Goal: Information Seeking & Learning: Compare options

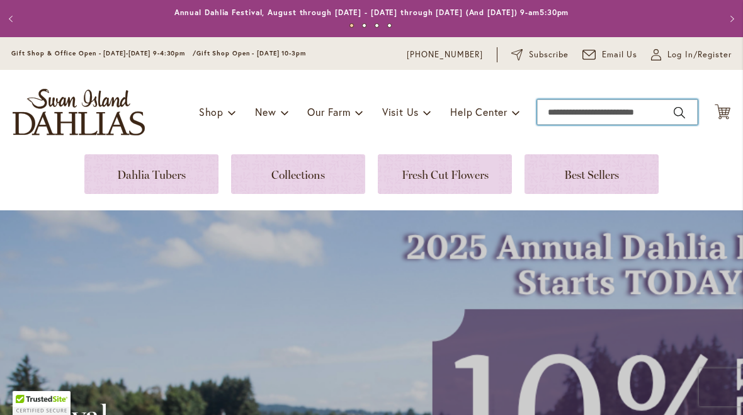
click at [567, 115] on input "Search" at bounding box center [617, 111] width 161 height 25
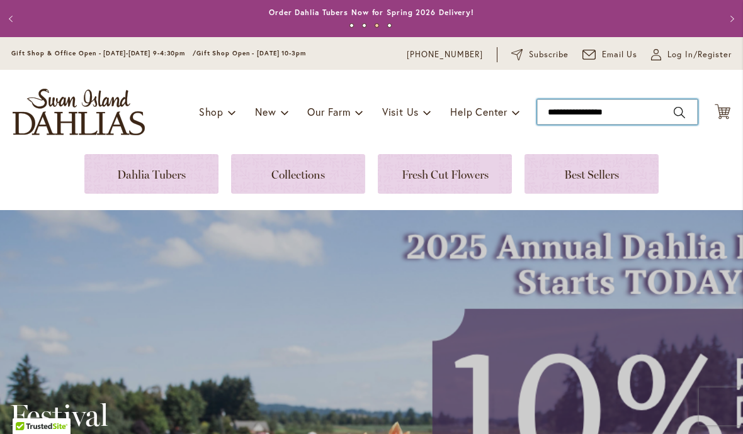
type input "**********"
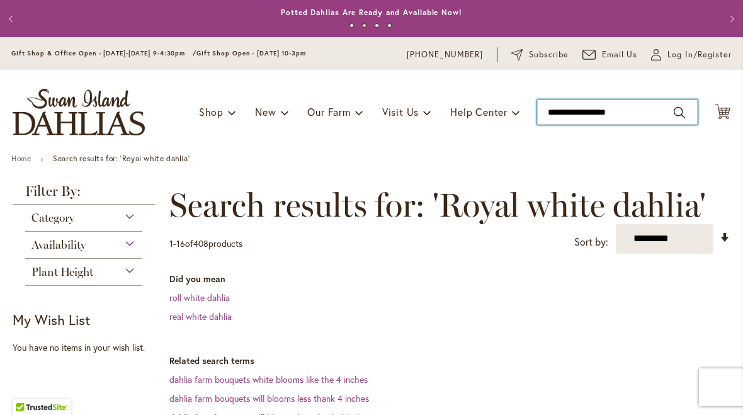
click at [572, 113] on input "**********" at bounding box center [617, 111] width 161 height 25
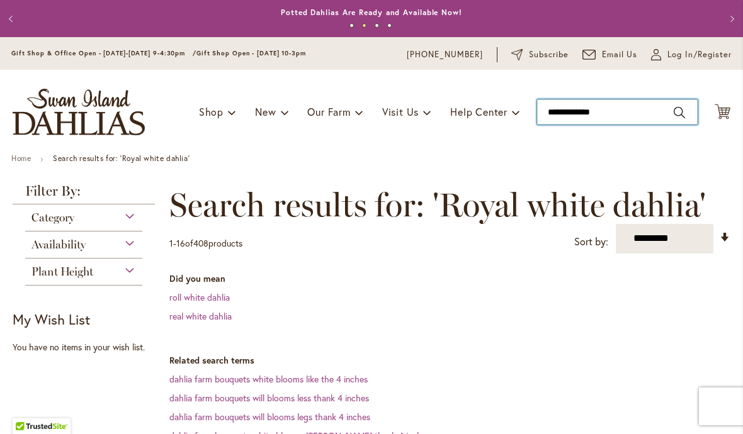
type input "**********"
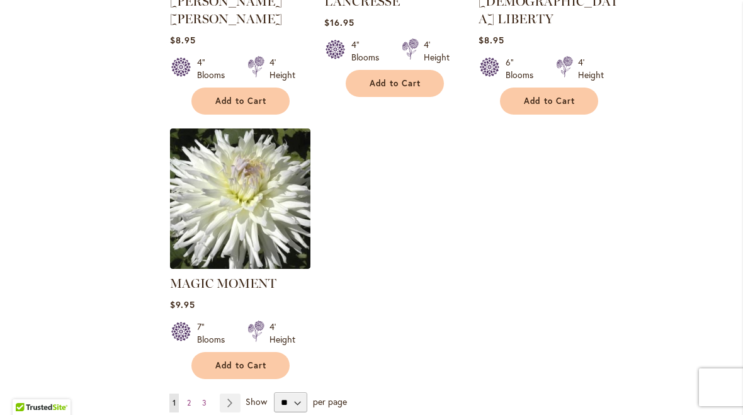
scroll to position [1524, 0]
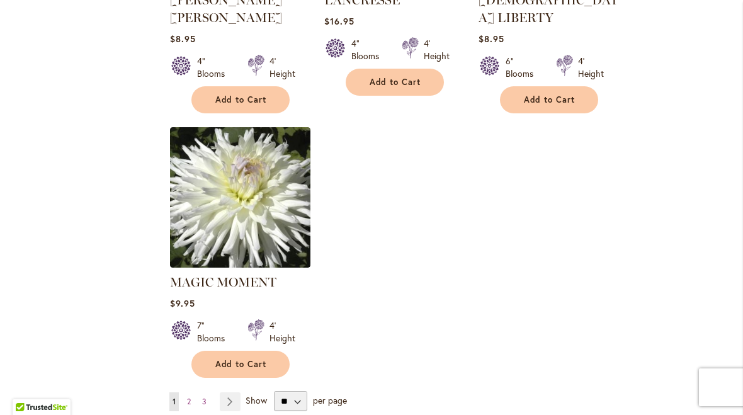
click at [234, 392] on link "Page Next" at bounding box center [230, 401] width 21 height 19
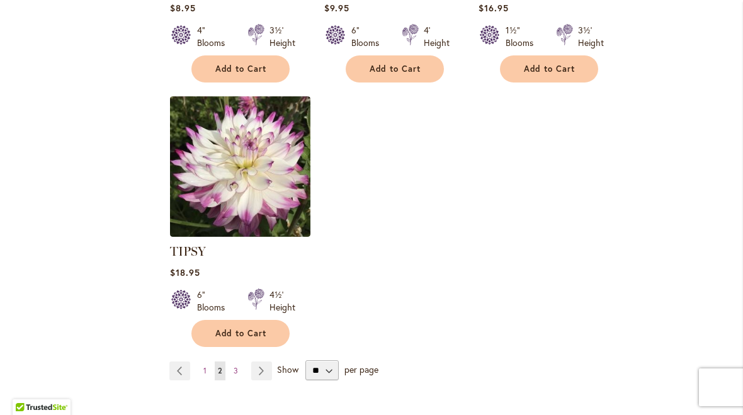
scroll to position [1573, 0]
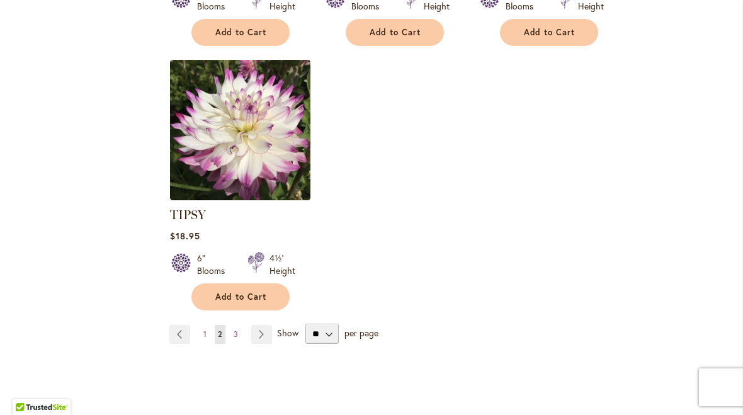
click at [262, 325] on link "Page Next" at bounding box center [261, 334] width 21 height 19
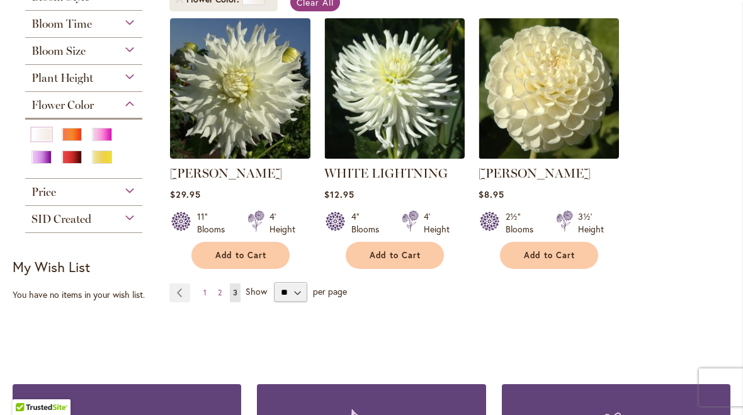
scroll to position [233, 0]
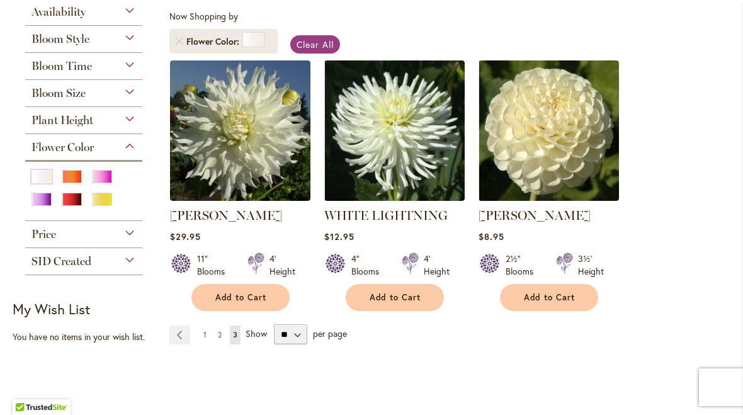
click at [188, 334] on link "Page Previous" at bounding box center [179, 334] width 21 height 19
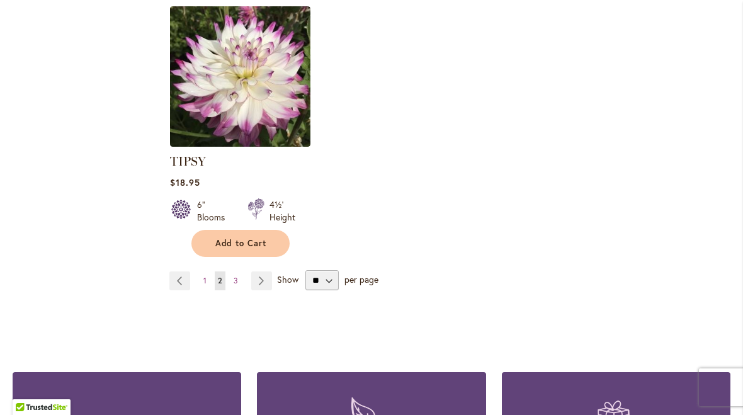
scroll to position [1634, 0]
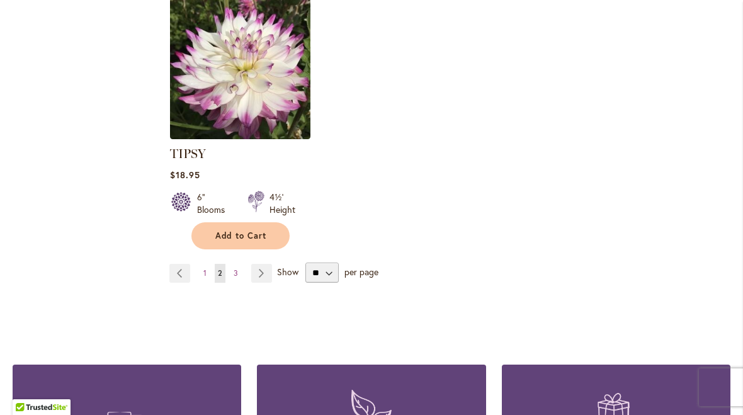
click at [183, 264] on link "Page Previous" at bounding box center [179, 273] width 21 height 19
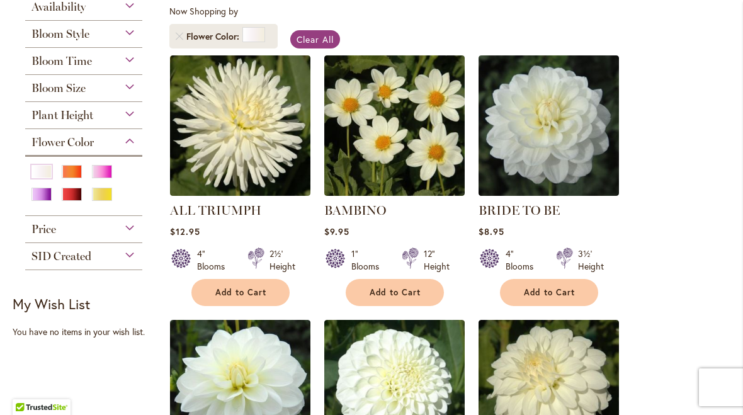
scroll to position [239, 0]
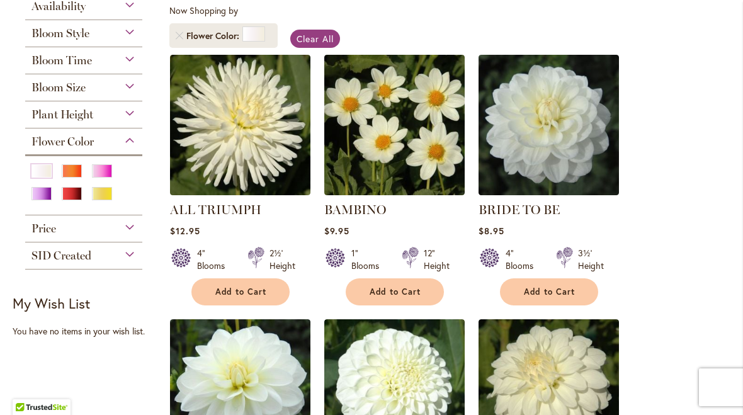
click at [531, 212] on link "BRIDE TO BE" at bounding box center [518, 209] width 81 height 15
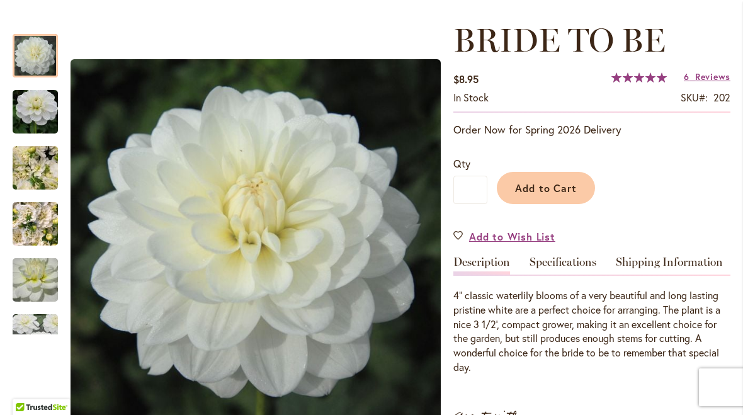
scroll to position [164, 0]
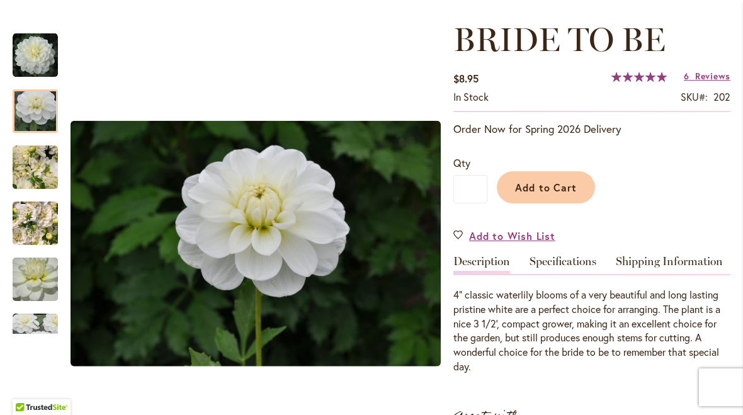
click at [51, 116] on img "BRIDE TO BE" at bounding box center [35, 111] width 91 height 60
click at [43, 169] on img "BRIDE TO BE" at bounding box center [35, 167] width 91 height 68
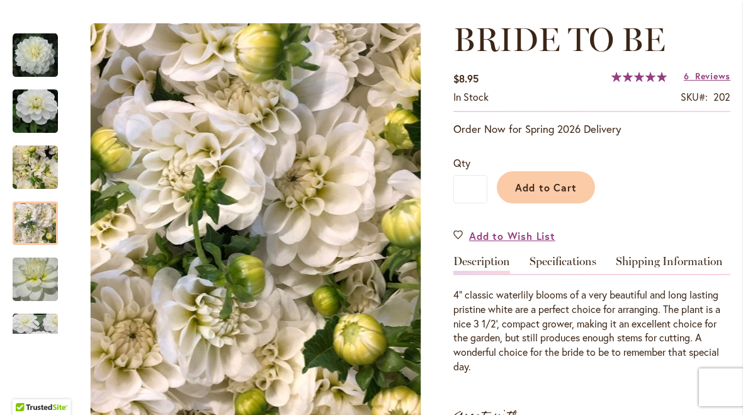
click at [41, 221] on img "BRIDE TO BE" at bounding box center [35, 223] width 45 height 60
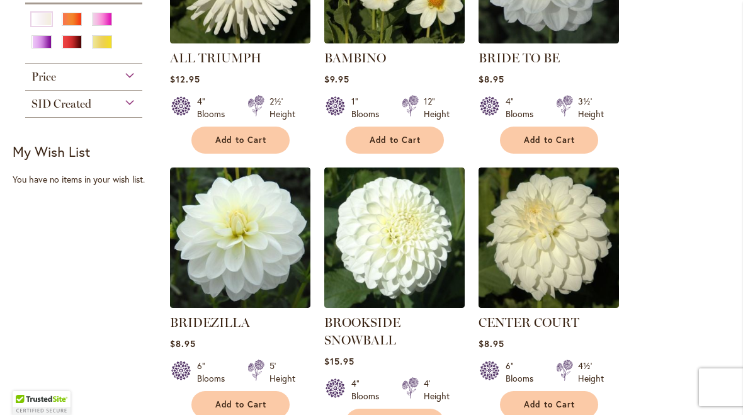
scroll to position [391, 0]
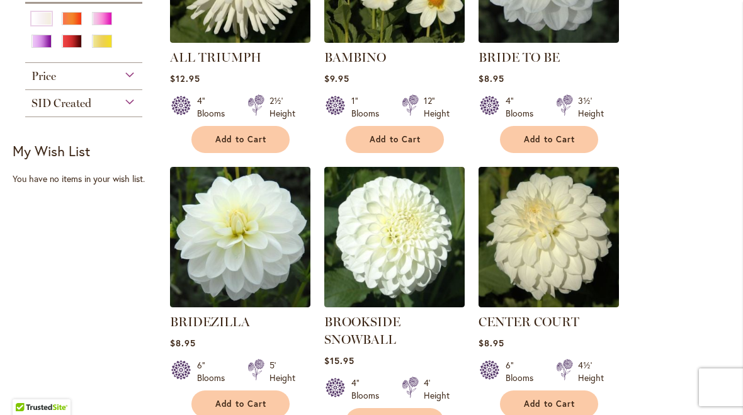
click at [536, 317] on link "CENTER COURT" at bounding box center [528, 321] width 101 height 15
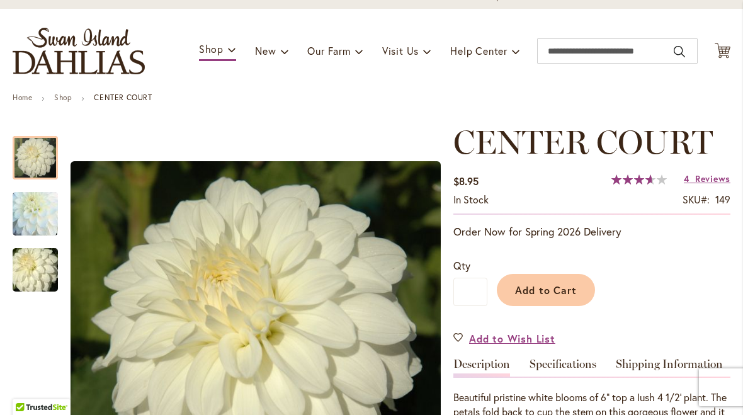
scroll to position [72, 0]
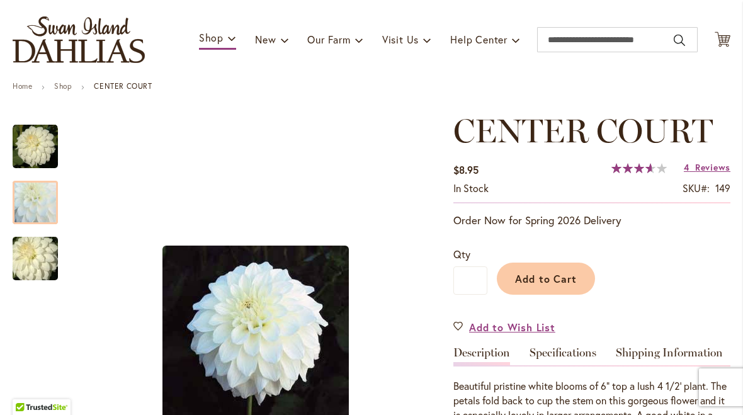
click at [44, 202] on img "CENTER COURT" at bounding box center [35, 202] width 91 height 87
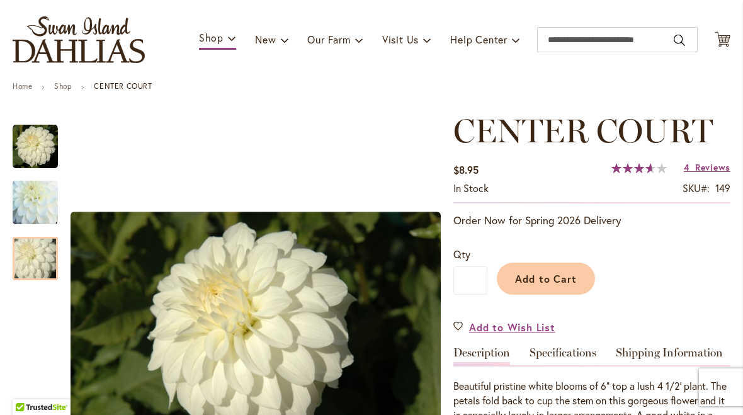
click at [38, 253] on img "CENTER COURT" at bounding box center [35, 259] width 91 height 60
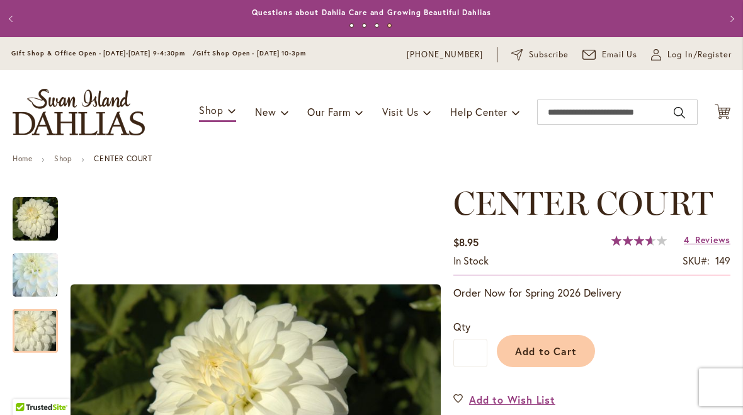
scroll to position [0, 0]
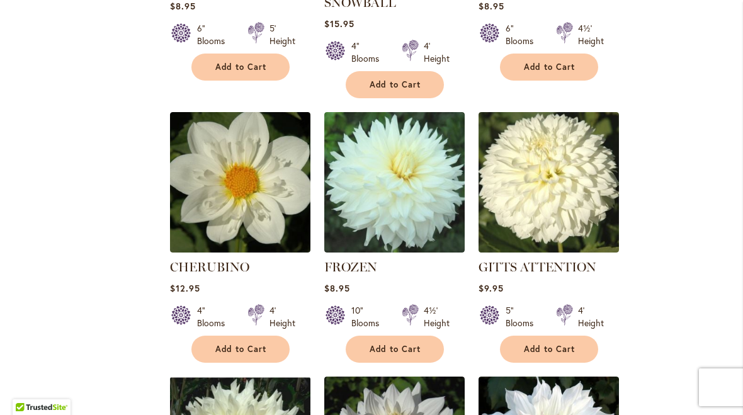
scroll to position [728, 0]
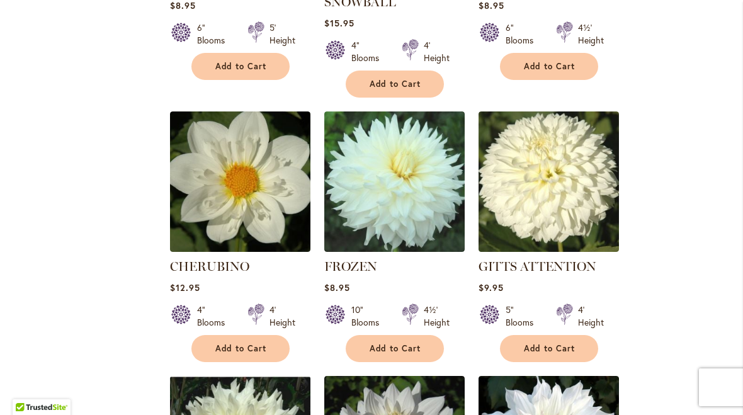
click at [547, 262] on link "GITTS ATTENTION" at bounding box center [537, 266] width 118 height 15
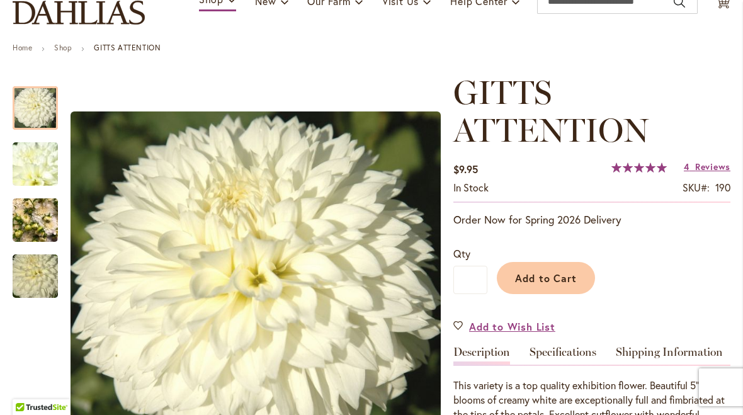
scroll to position [116, 0]
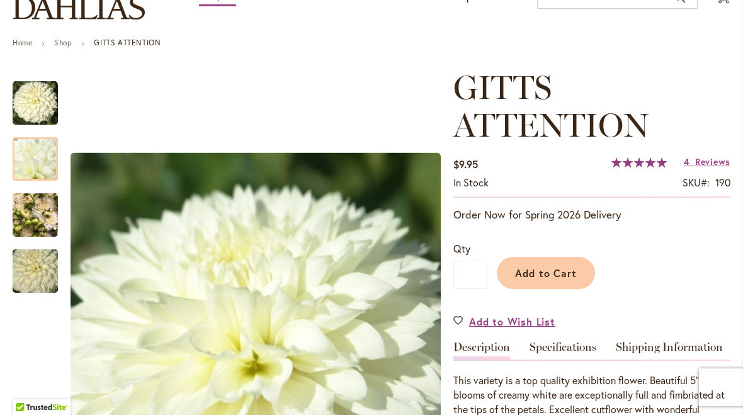
click at [46, 159] on img "GITTS ATTENTION" at bounding box center [35, 159] width 91 height 68
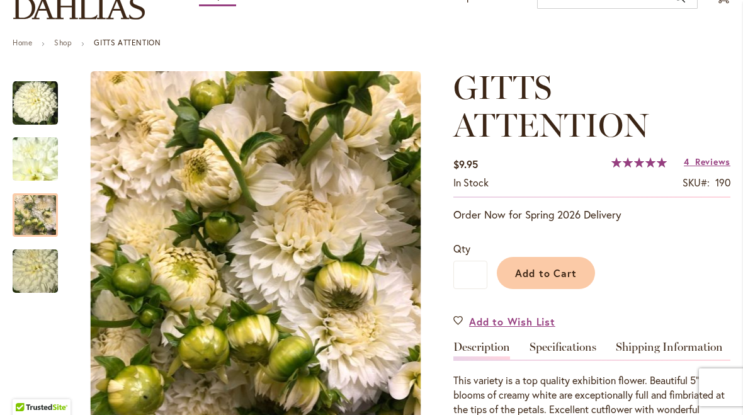
click at [43, 212] on img "GITTS ATTENTION" at bounding box center [35, 215] width 45 height 60
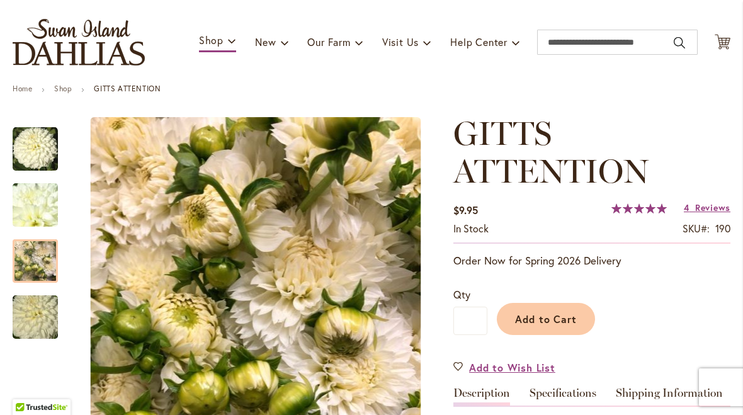
scroll to position [69, 0]
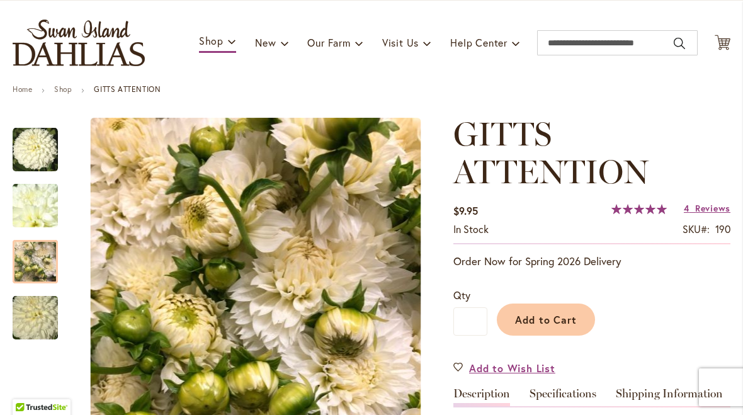
click at [45, 152] on img "GITTS ATTENTION" at bounding box center [35, 149] width 45 height 45
